Goal: Task Accomplishment & Management: Manage account settings

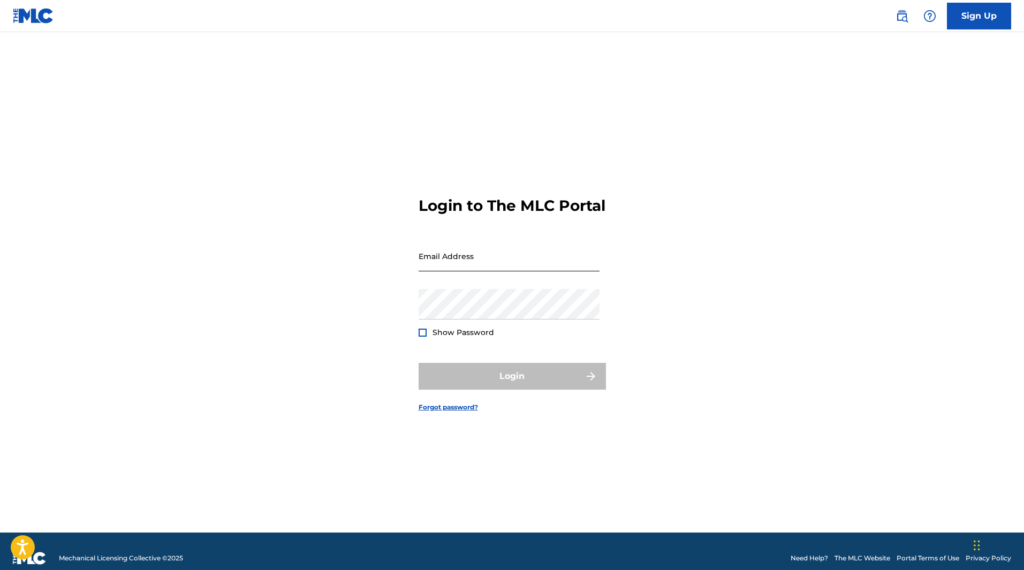
click at [518, 263] on input "Email Address" at bounding box center [508, 256] width 181 height 30
type input "[EMAIL_ADDRESS][DOMAIN_NAME]"
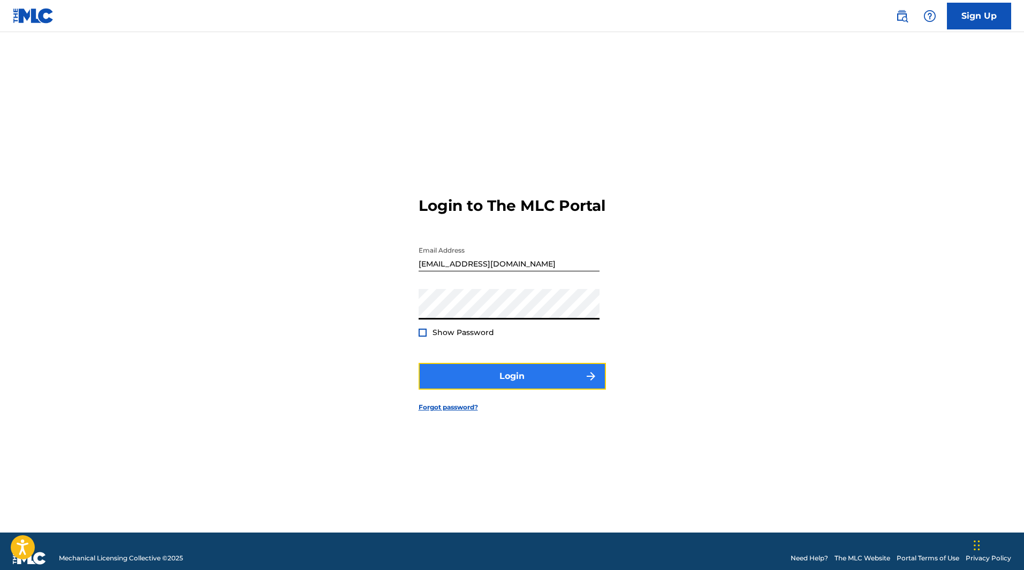
click at [527, 385] on button "Login" at bounding box center [511, 376] width 187 height 27
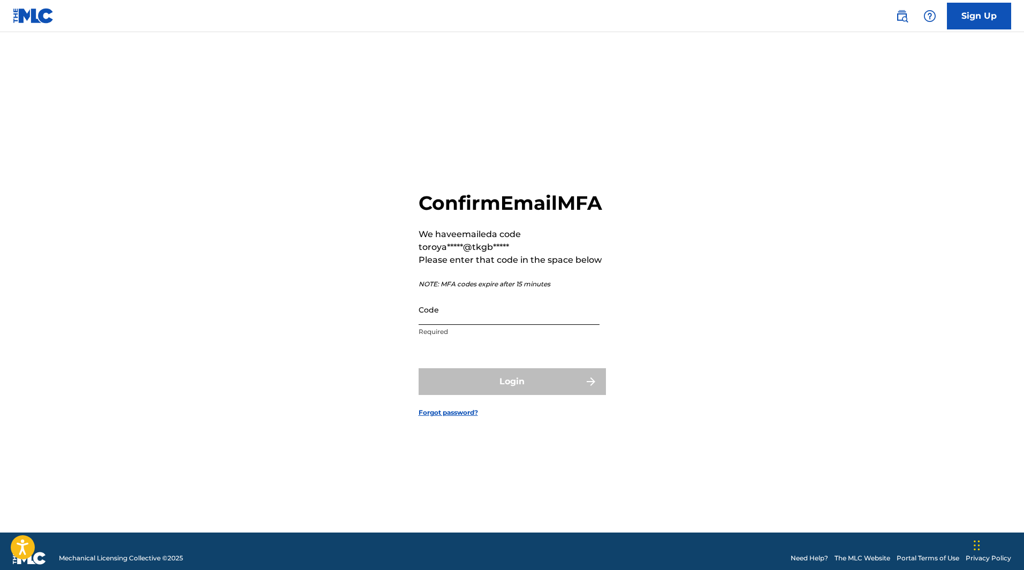
click at [498, 325] on input "Code" at bounding box center [508, 309] width 181 height 30
click at [477, 321] on input "Code" at bounding box center [508, 309] width 181 height 30
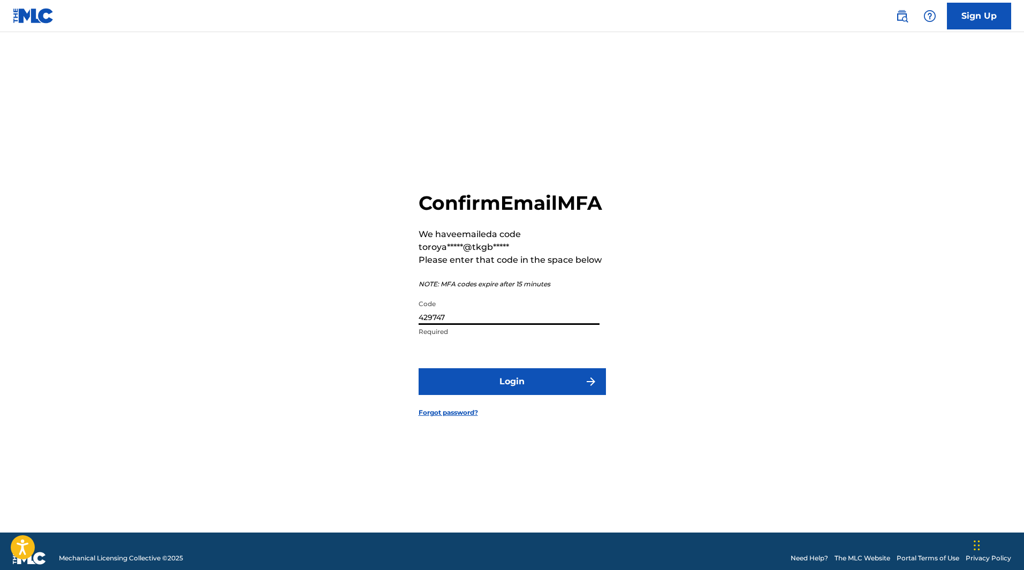
type input "429747"
click at [418, 368] on button "Login" at bounding box center [511, 381] width 187 height 27
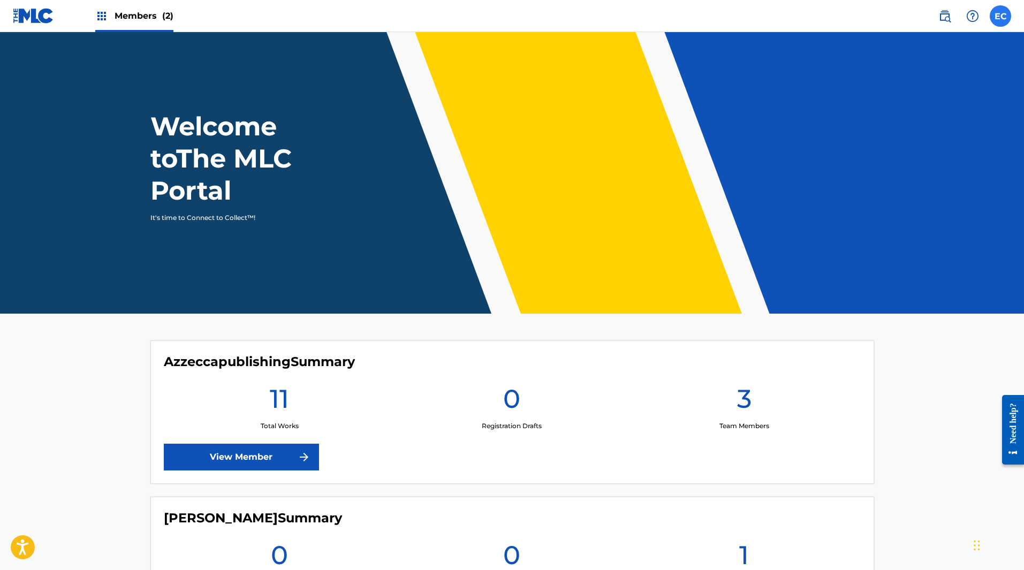
click at [995, 19] on label at bounding box center [999, 15] width 21 height 21
click at [1000, 16] on input "EC [PERSON_NAME] [EMAIL_ADDRESS][DOMAIN_NAME] Notification Preferences Profile …" at bounding box center [1000, 16] width 0 height 0
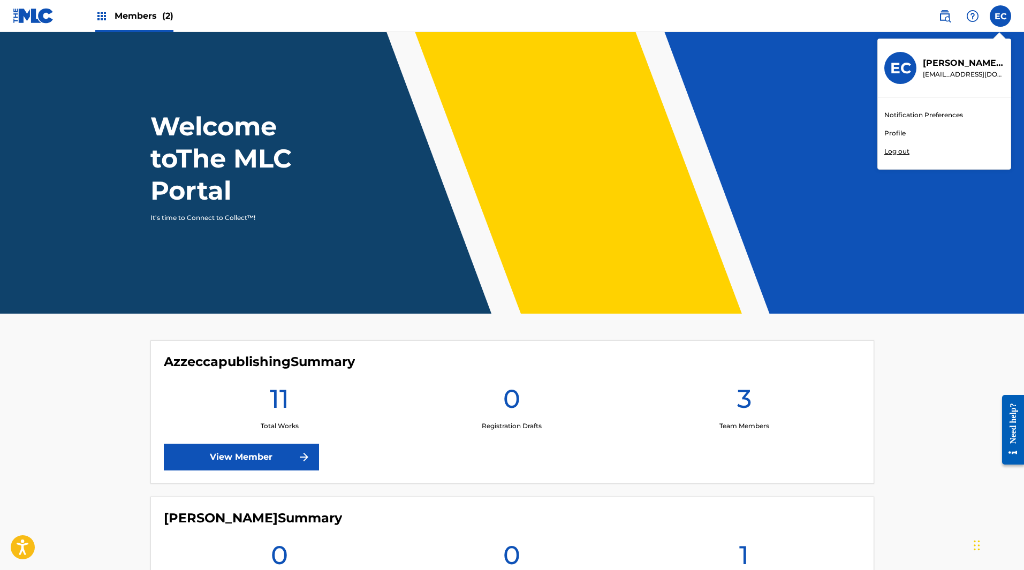
click at [890, 130] on link "Profile" at bounding box center [894, 133] width 21 height 10
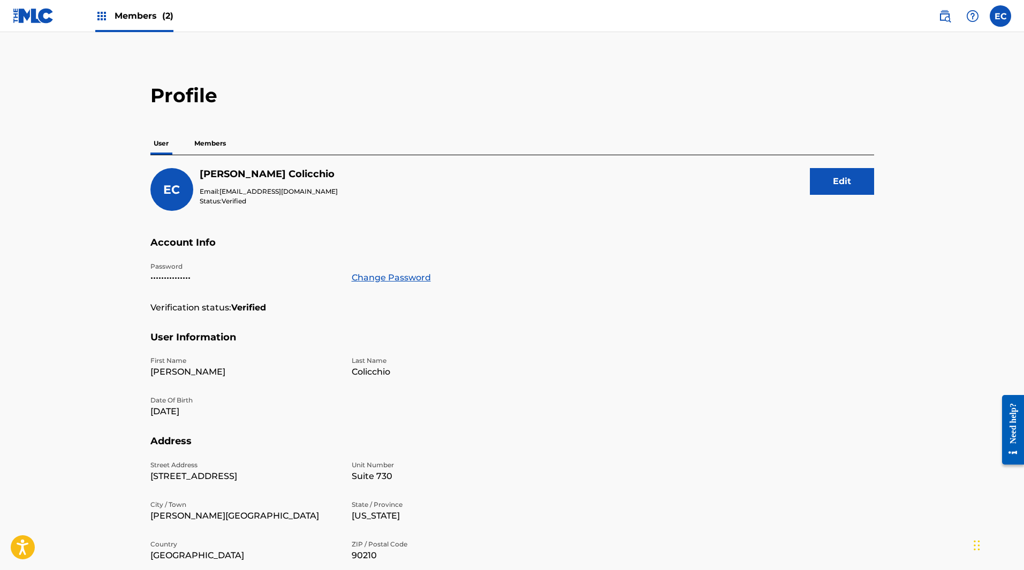
click at [146, 21] on span "Members (2)" at bounding box center [144, 16] width 59 height 12
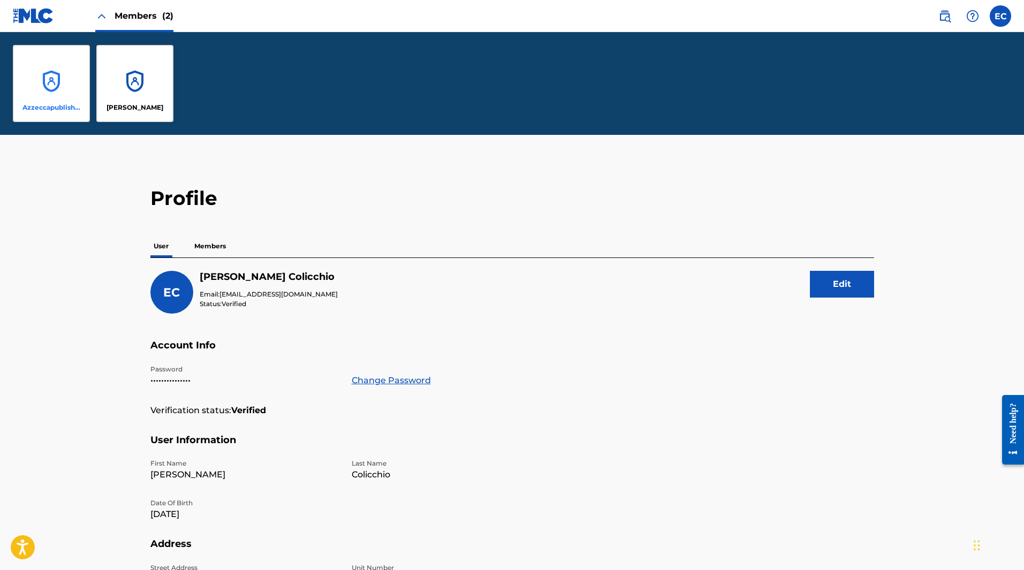
click at [70, 82] on div "Azzeccapublishing" at bounding box center [51, 83] width 77 height 77
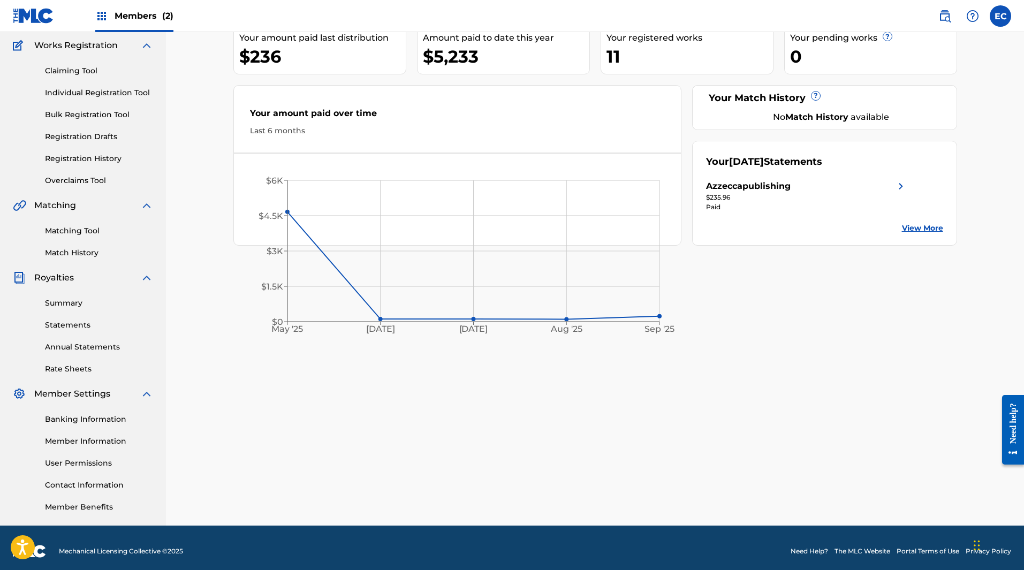
scroll to position [94, 0]
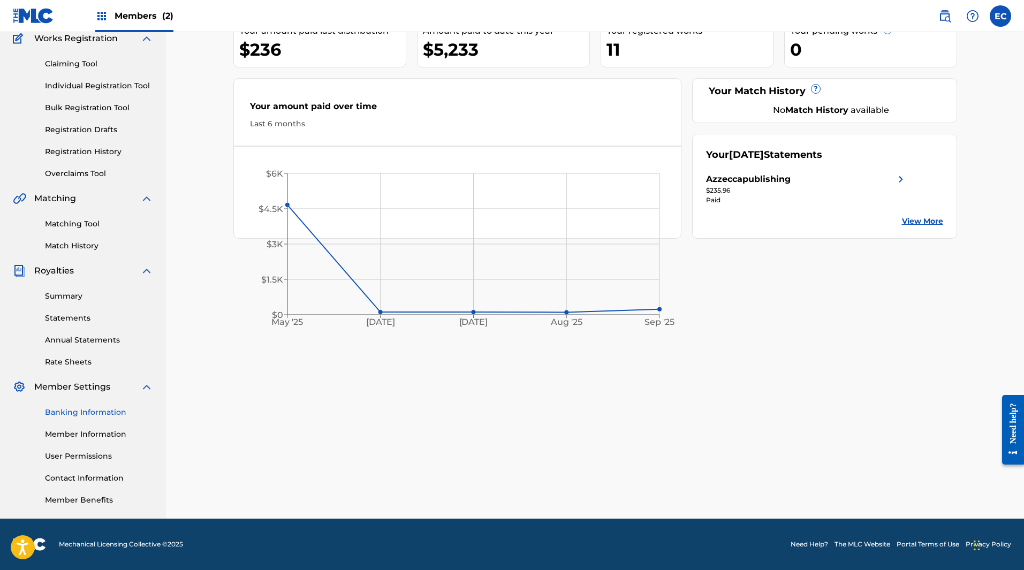
click at [104, 413] on link "Banking Information" at bounding box center [99, 412] width 108 height 11
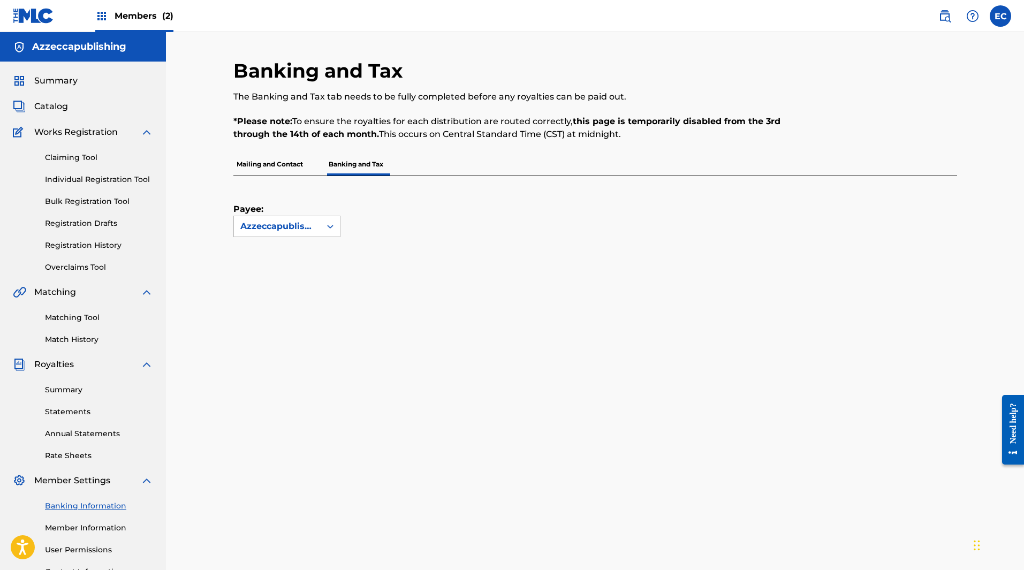
click at [324, 228] on div at bounding box center [330, 226] width 19 height 19
click at [298, 167] on p "Mailing and Contact" at bounding box center [269, 164] width 73 height 22
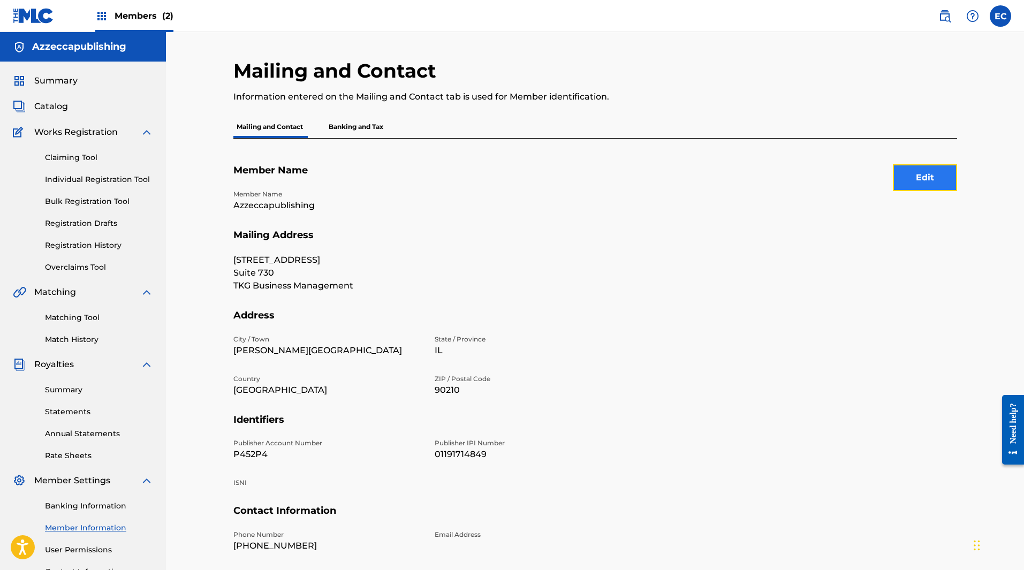
click at [948, 178] on button "Edit" at bounding box center [925, 177] width 64 height 27
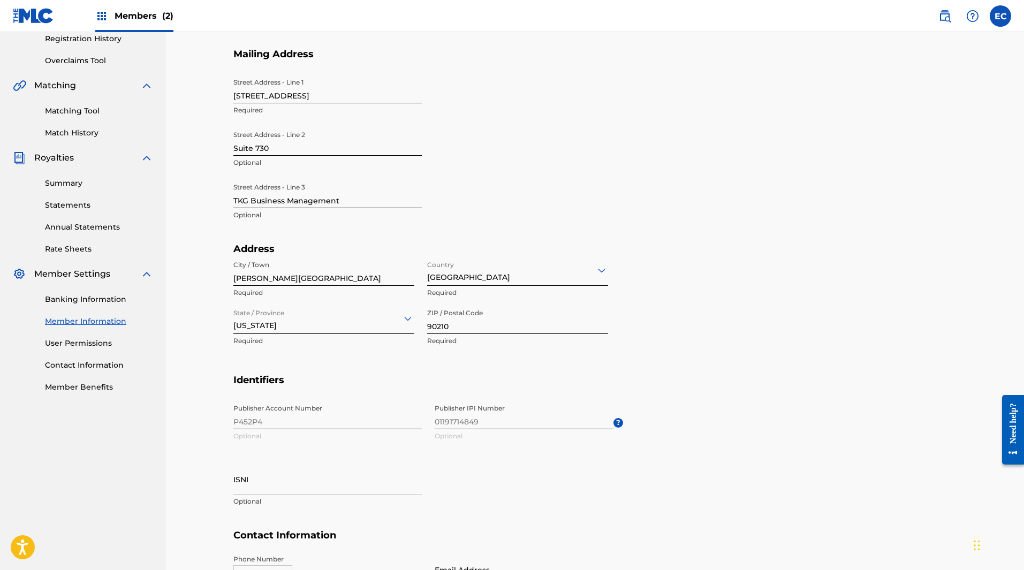
scroll to position [214, 0]
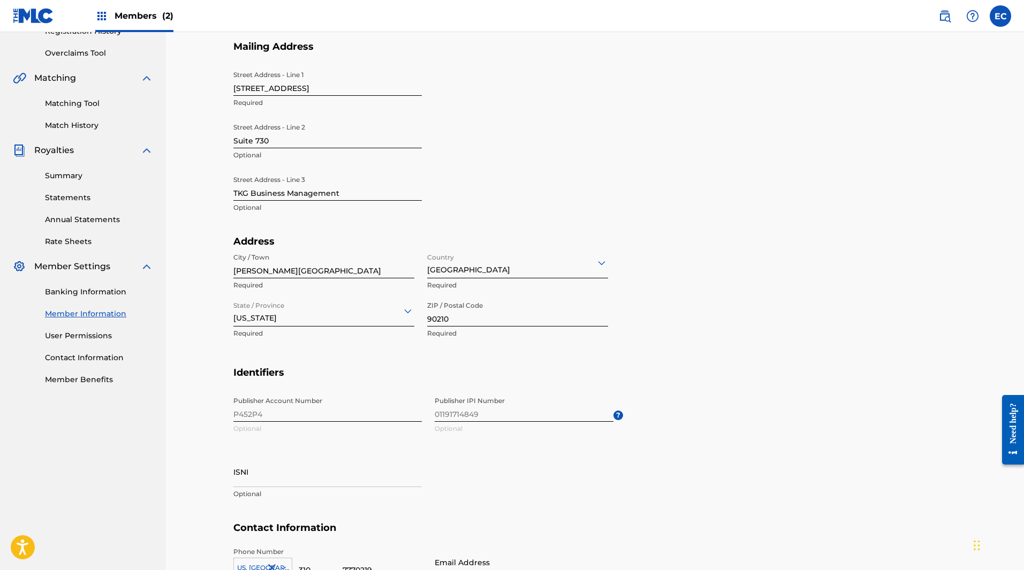
click at [363, 317] on div "[US_STATE]" at bounding box center [323, 311] width 181 height 26
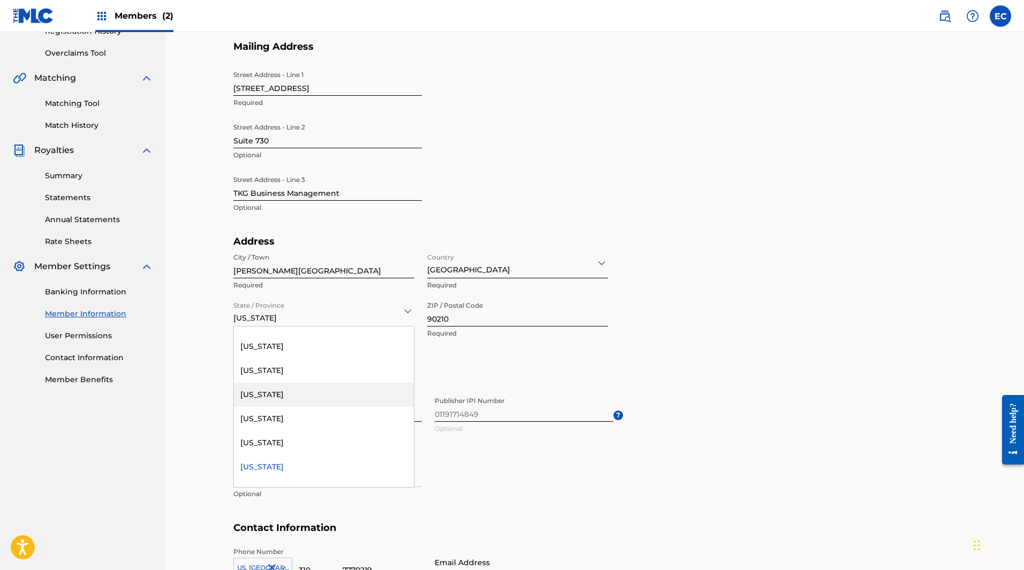
scroll to position [0, 0]
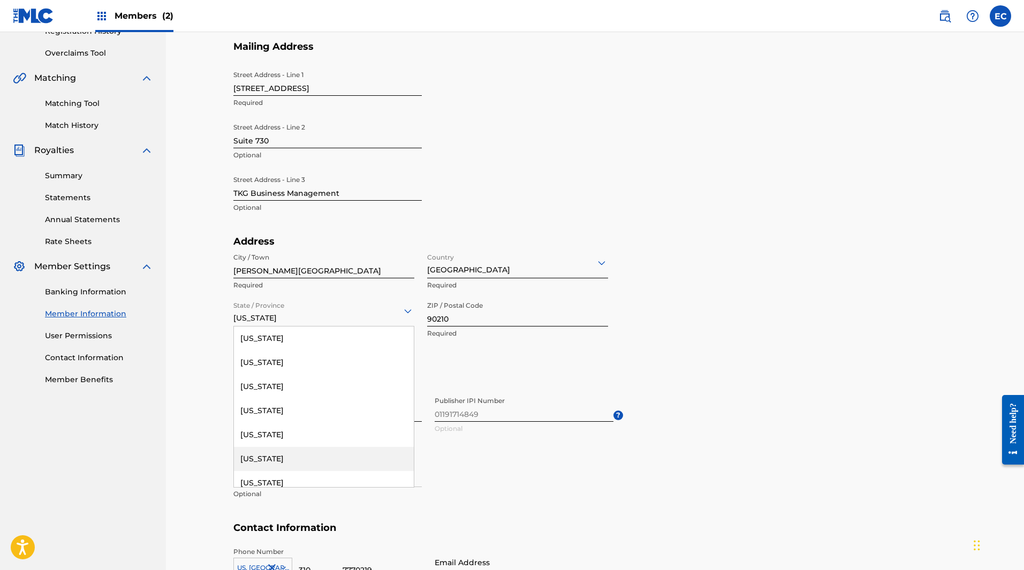
click at [317, 452] on div "[US_STATE]" at bounding box center [324, 459] width 180 height 24
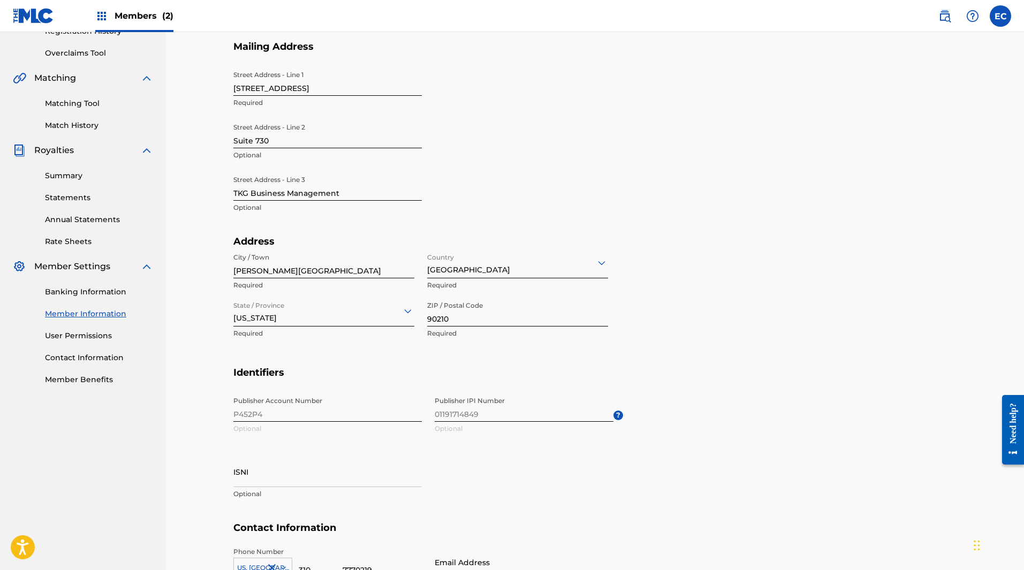
click at [698, 354] on section "Address City / Town [PERSON_NAME][GEOGRAPHIC_DATA] Required Country [GEOGRAPHIC…" at bounding box center [594, 300] width 723 height 131
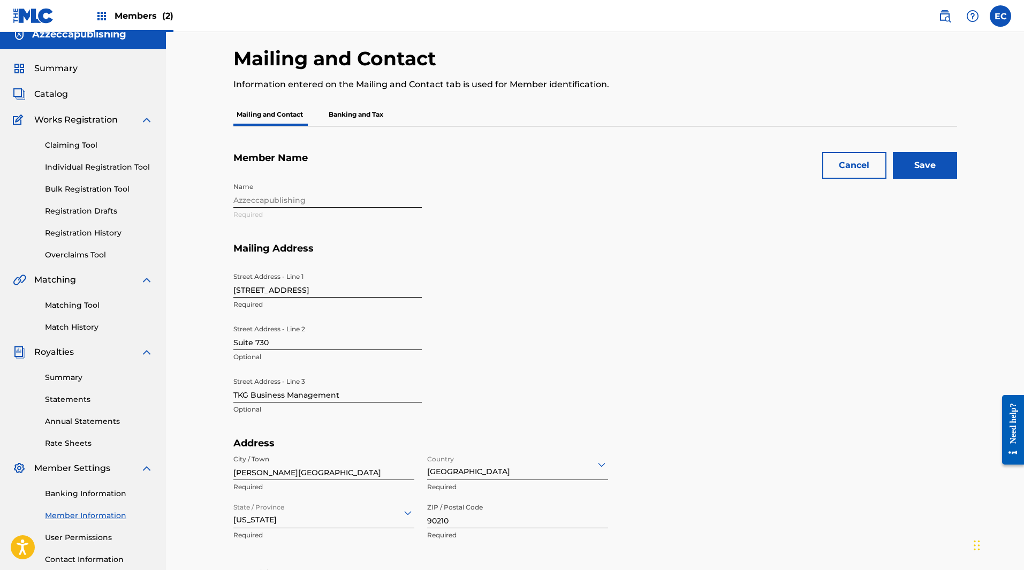
scroll to position [333, 0]
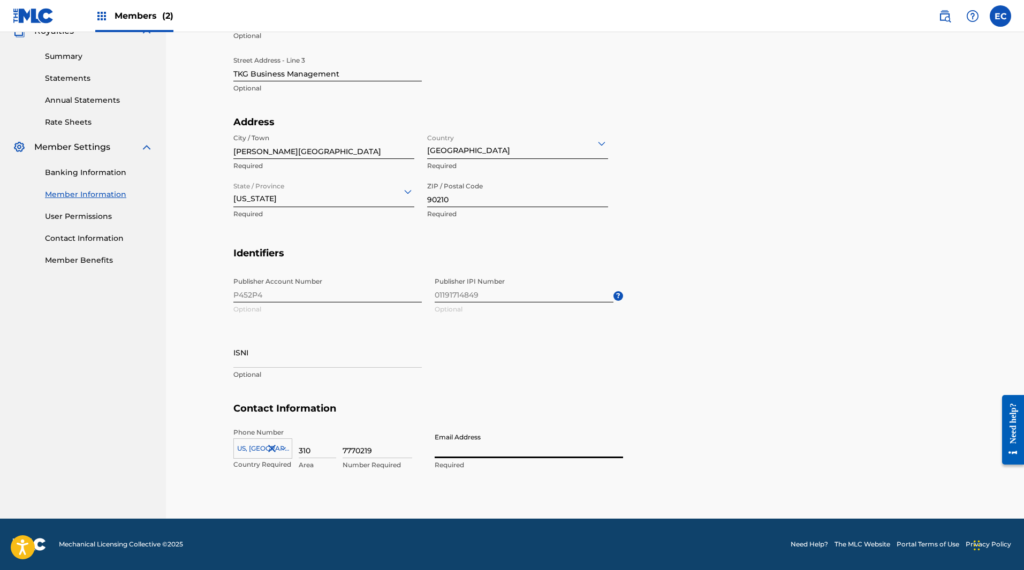
click at [500, 448] on input "Email Address" at bounding box center [528, 443] width 188 height 30
type input "[EMAIL_ADDRESS][DOMAIN_NAME]"
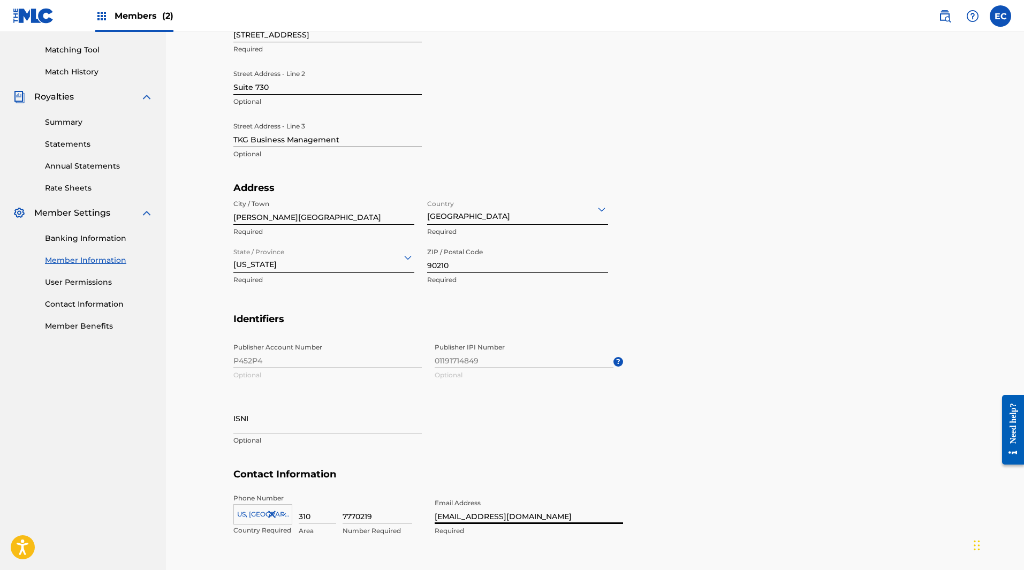
scroll to position [0, 0]
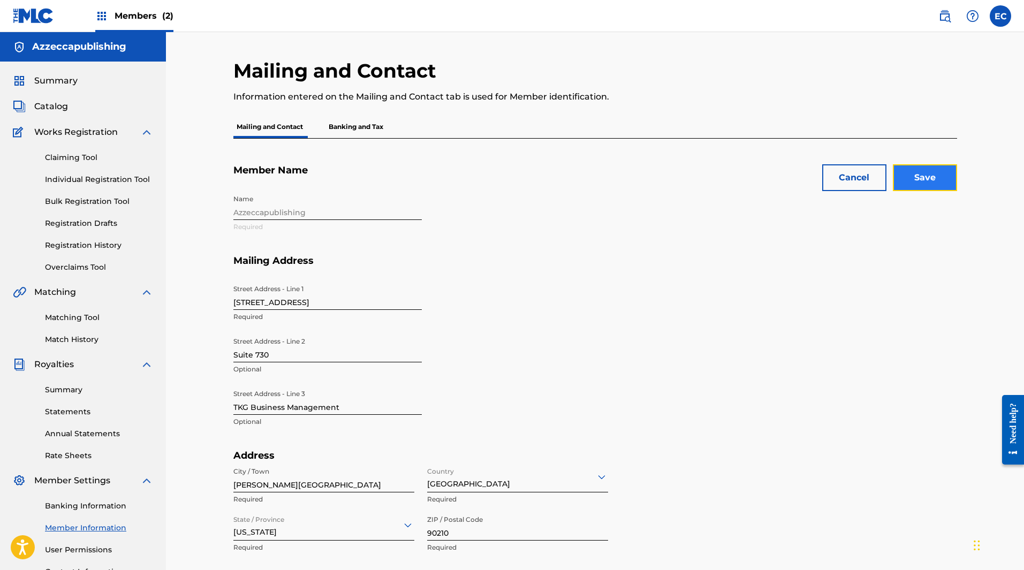
click at [930, 179] on input "Save" at bounding box center [925, 177] width 64 height 27
